Goal: Find specific page/section: Find specific page/section

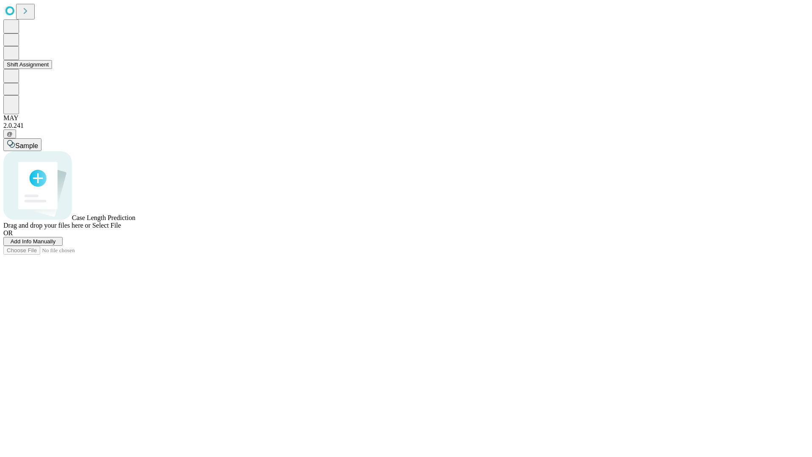
click at [52, 69] on button "Shift Assignment" at bounding box center [27, 64] width 49 height 9
